Goal: Transaction & Acquisition: Purchase product/service

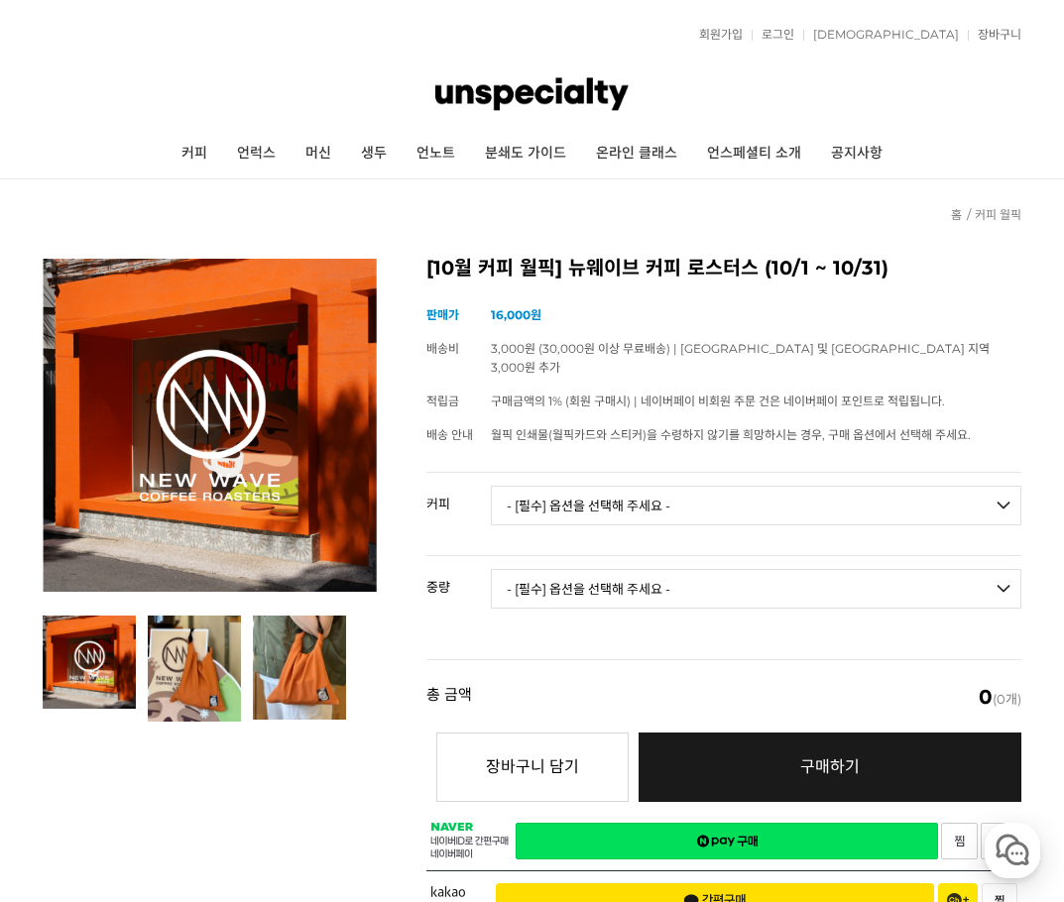
click at [575, 501] on select "- [필수] 옵션을 선택해 주세요 - ------------------- 언스페셜티 분쇄도 가이드 종이 받기 (주문 1건당 최대 1개 제공) …" at bounding box center [756, 506] width 531 height 40
select select "#24 파나마 아시엔다 라 에스메랄다 엘 벨로 게이샤 워시드"
click at [491, 486] on select "- [필수] 옵션을 선택해 주세요 - ------------------- 언스페셜티 분쇄도 가이드 종이 받기 (주문 1건당 최대 1개 제공) …" at bounding box center [756, 506] width 531 height 40
click at [619, 571] on select "- [필수] 옵션을 선택해 주세요 - ------------------- 100g" at bounding box center [756, 589] width 531 height 40
select select "100g"
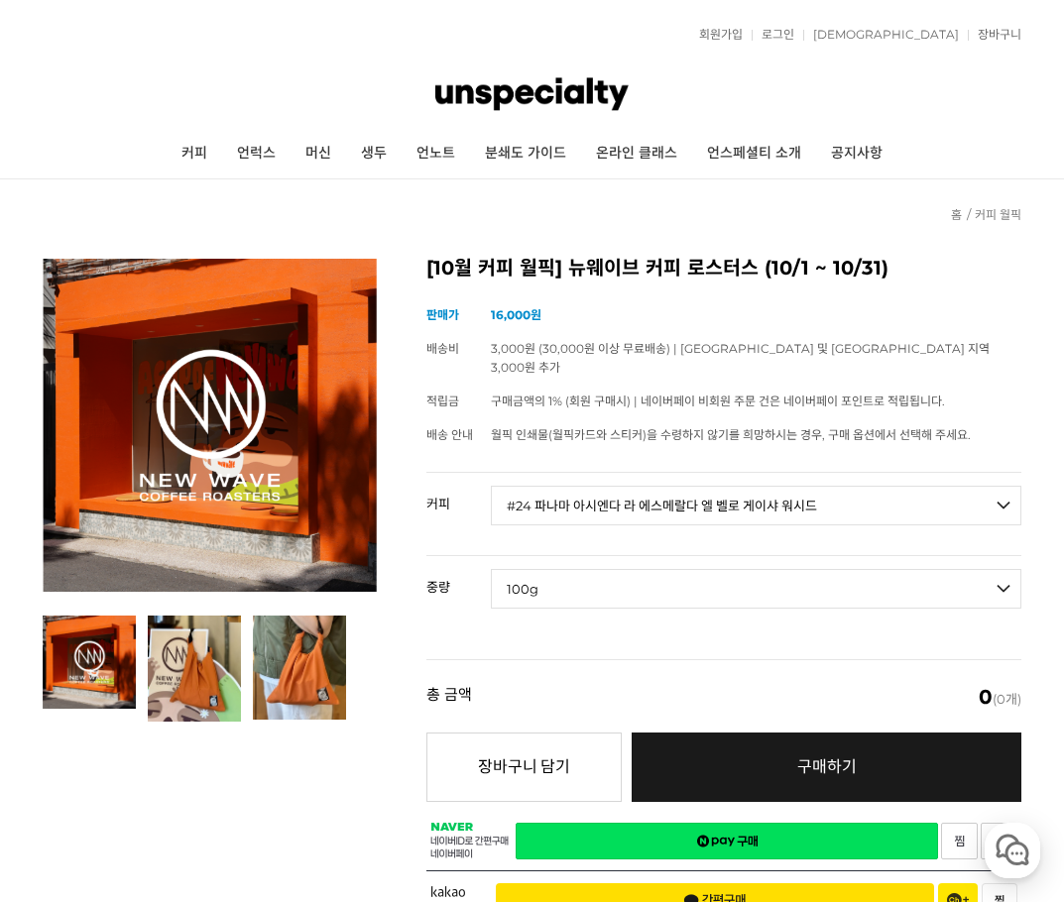
click at [491, 569] on select "- [필수] 옵션을 선택해 주세요 - ------------------- 100g" at bounding box center [756, 589] width 531 height 40
select select "*"
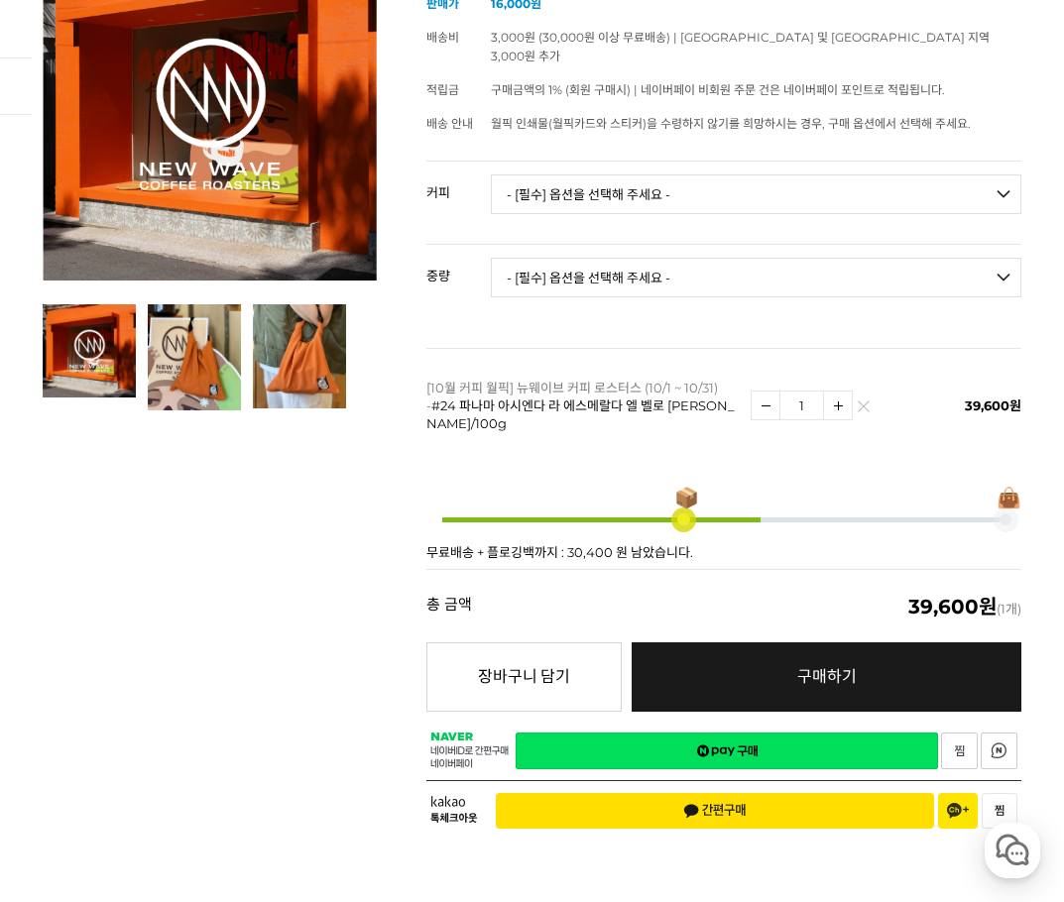
scroll to position [297, 0]
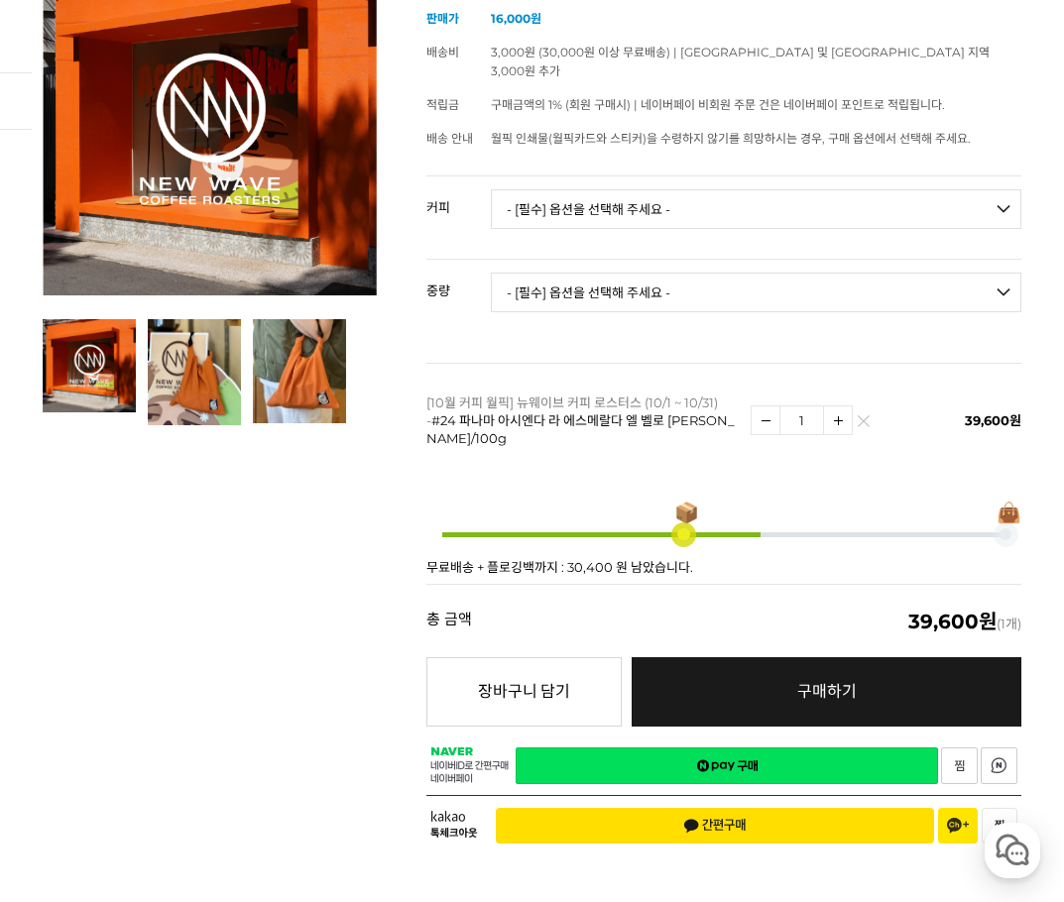
click at [803, 407] on img at bounding box center [838, 421] width 28 height 28
click at [768, 409] on img at bounding box center [766, 421] width 28 height 28
click at [803, 407] on img at bounding box center [838, 421] width 28 height 28
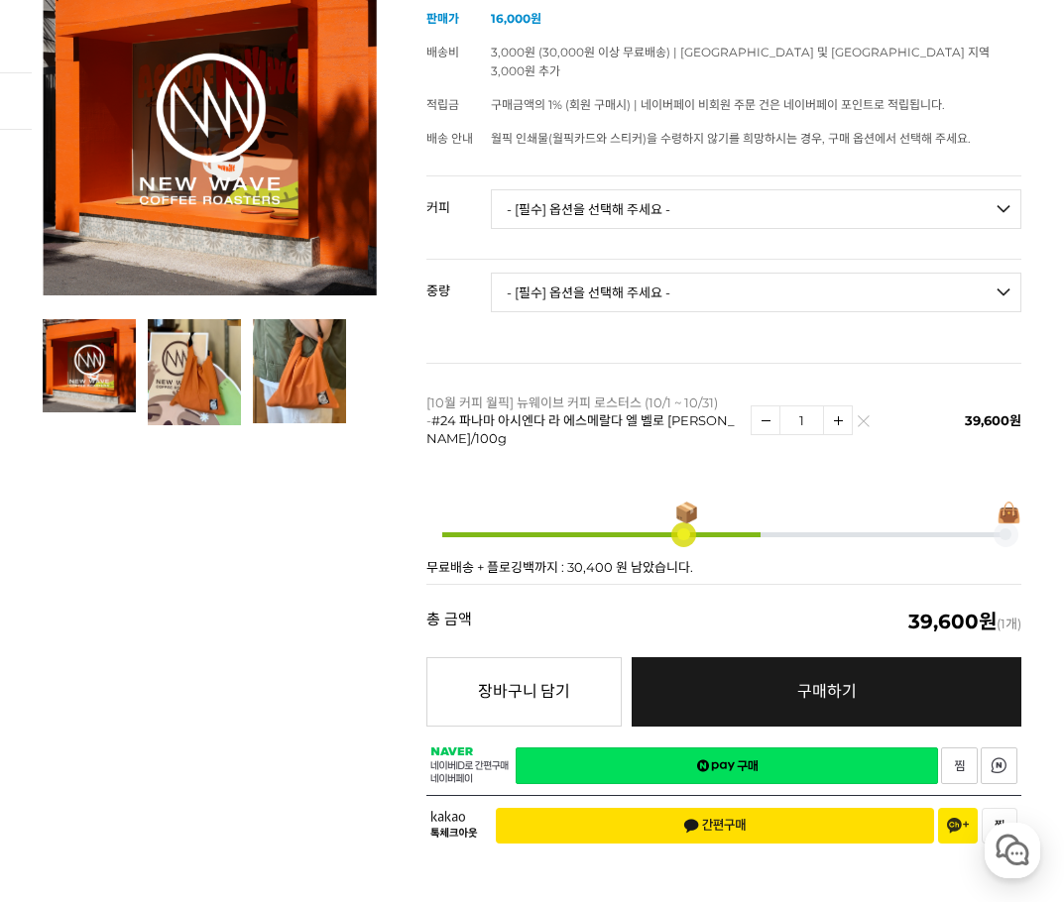
type input "2"
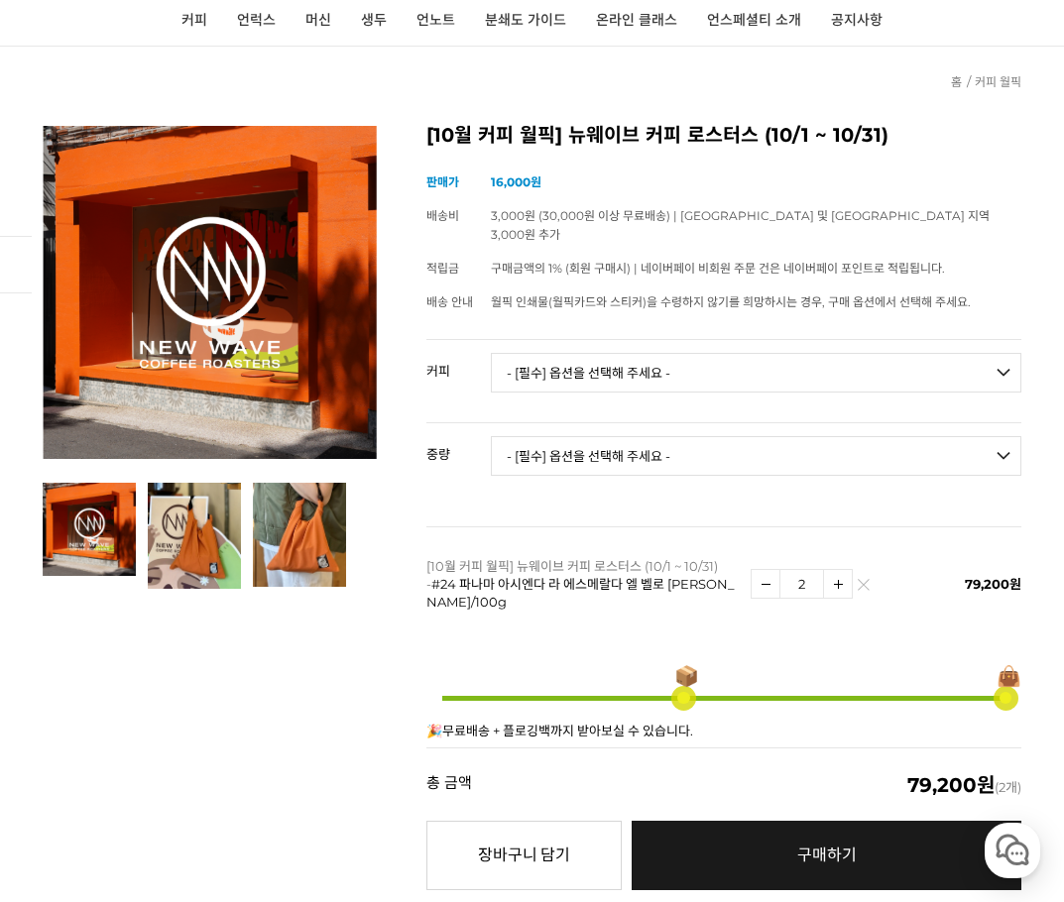
scroll to position [0, 0]
